Goal: Task Accomplishment & Management: Manage account settings

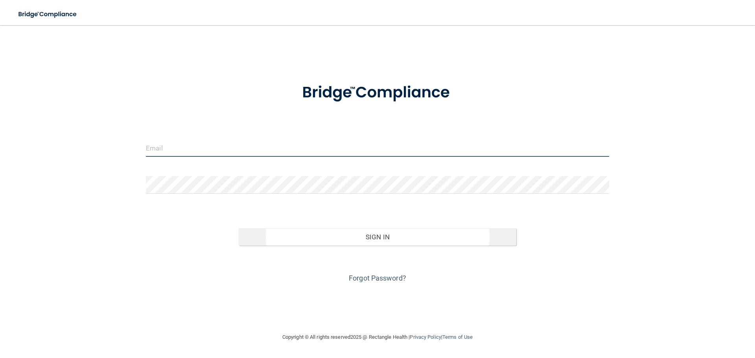
type input "[EMAIL_ADDRESS][DOMAIN_NAME]"
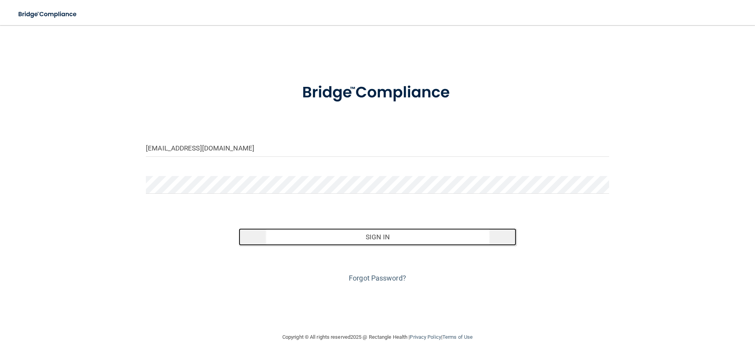
click at [390, 240] on button "Sign In" at bounding box center [378, 236] width 278 height 17
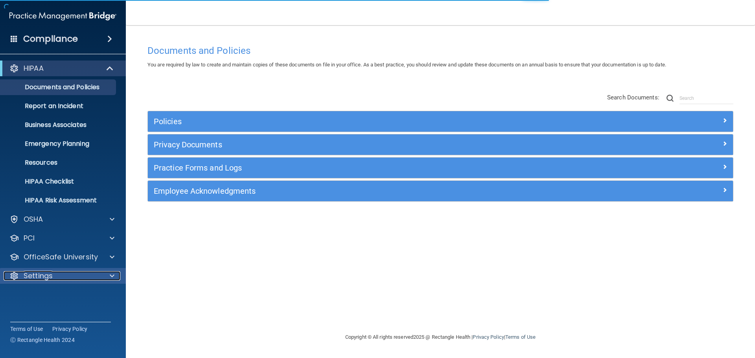
click at [28, 280] on p "Settings" at bounding box center [38, 275] width 29 height 9
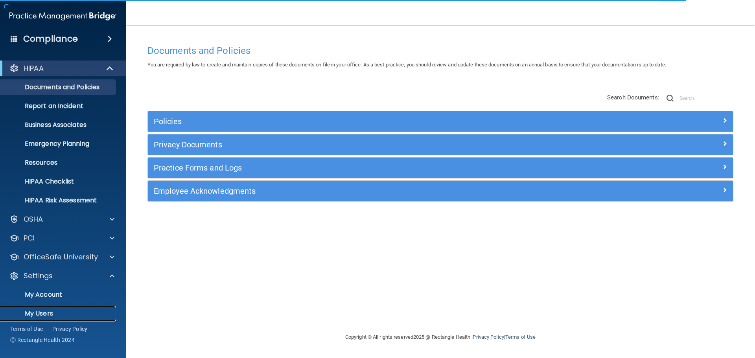
click at [44, 313] on p "My Users" at bounding box center [58, 314] width 107 height 8
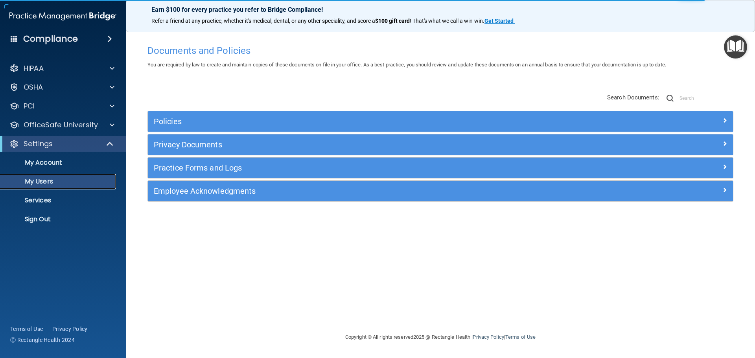
select select "20"
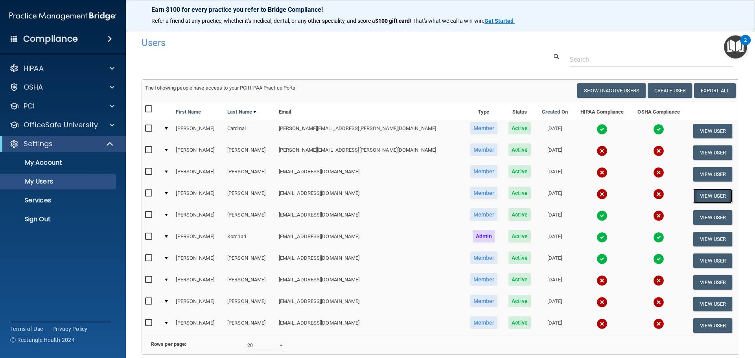
click at [709, 197] on button "View User" at bounding box center [712, 196] width 39 height 15
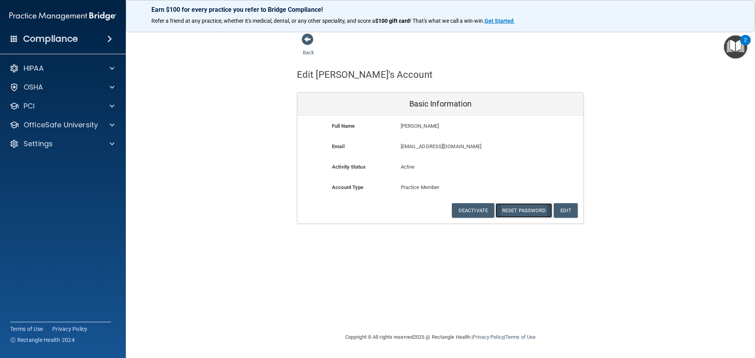
click at [523, 208] on button "Reset Password" at bounding box center [523, 210] width 57 height 15
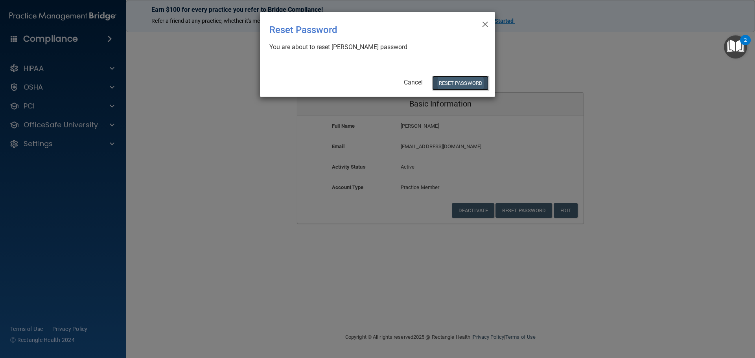
click at [470, 86] on button "Reset Password" at bounding box center [460, 83] width 57 height 15
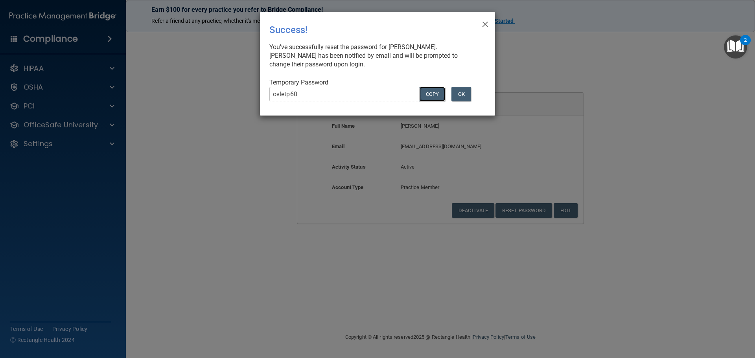
click at [426, 93] on button "COPY" at bounding box center [432, 94] width 26 height 15
click at [462, 89] on button "OK" at bounding box center [461, 94] width 20 height 15
